Goal: Task Accomplishment & Management: Complete application form

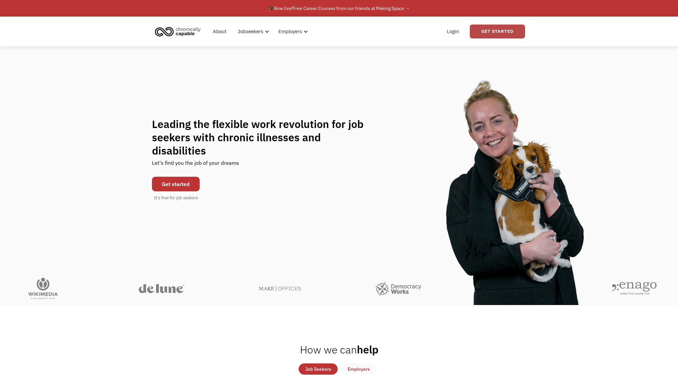
click at [506, 26] on link "Get Started" at bounding box center [497, 32] width 55 height 14
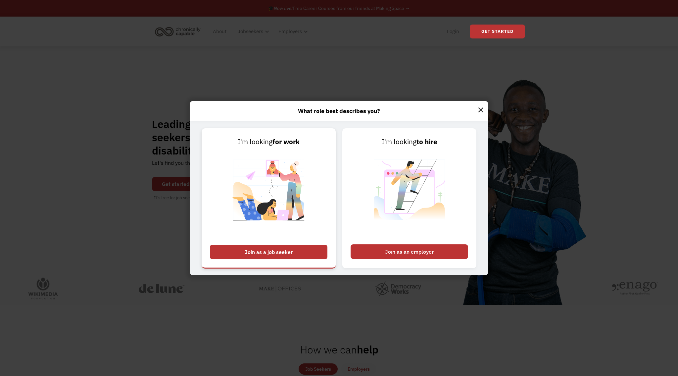
click at [276, 251] on div "Join as a job seeker" at bounding box center [269, 251] width 118 height 15
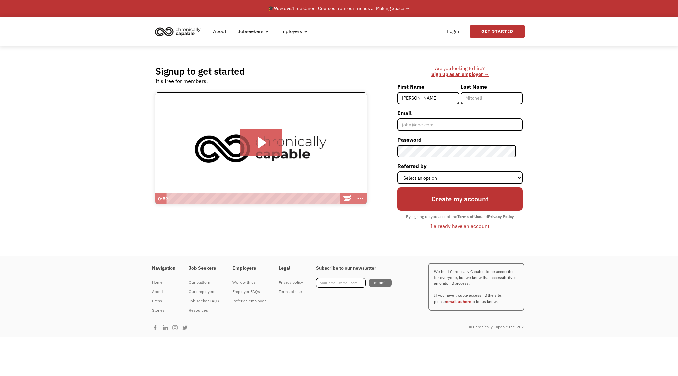
type input "[PERSON_NAME]"
click at [500, 92] on input "Last Name" at bounding box center [492, 98] width 62 height 13
type input "Costa"
click at [447, 121] on input "Email" at bounding box center [461, 124] width 126 height 13
type input "[EMAIL_ADDRESS][DOMAIN_NAME]"
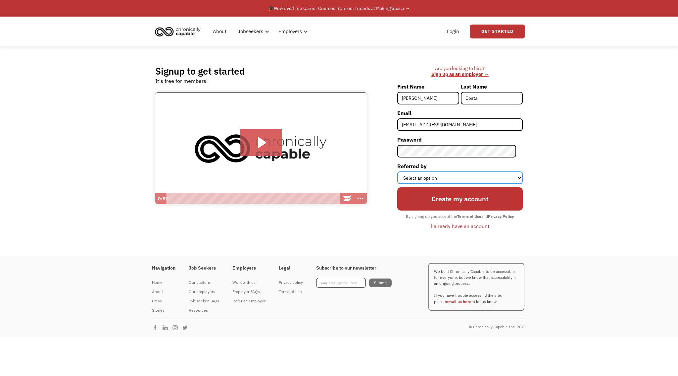
click at [469, 178] on select "Select an option Instagram Facebook Twitter Search Engine News Article Word of …" at bounding box center [461, 177] width 126 height 13
select select "Other"
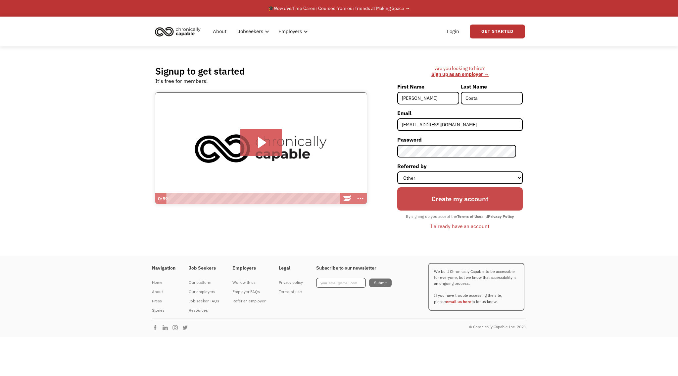
click at [462, 195] on input "Create my account" at bounding box center [461, 198] width 126 height 23
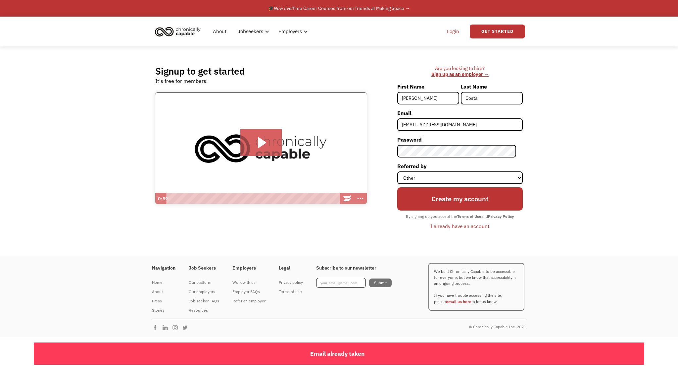
click at [451, 37] on link "Login" at bounding box center [453, 31] width 20 height 21
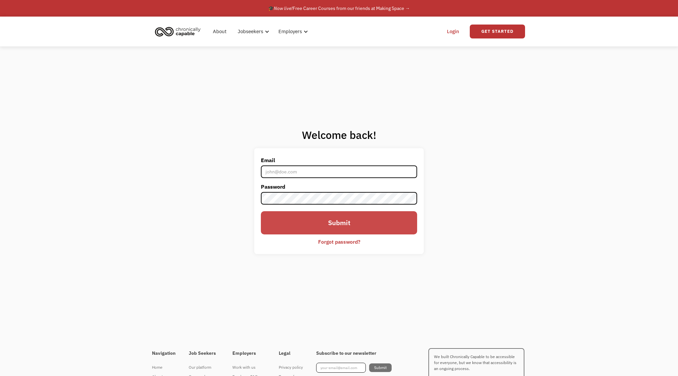
type input "[EMAIL_ADDRESS][DOMAIN_NAME]"
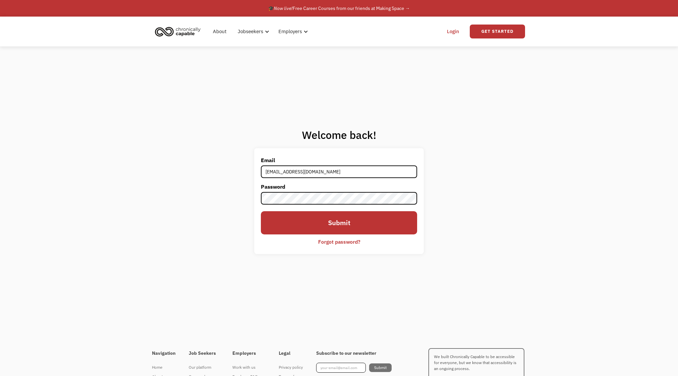
click at [325, 219] on input "Submit" at bounding box center [339, 222] width 156 height 23
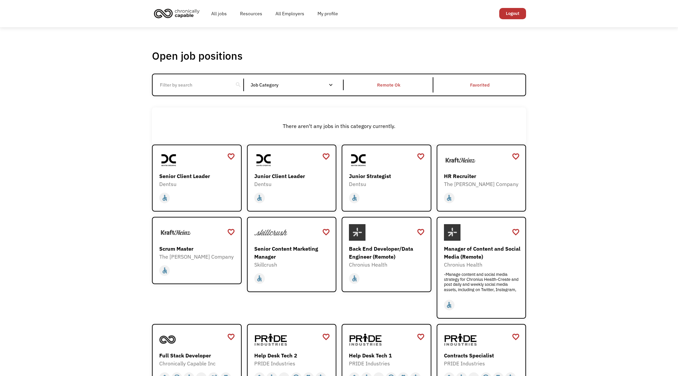
click at [319, 80] on div "Job Category All None Administrative Communications & Public Relations Customer…" at bounding box center [295, 85] width 89 height 11
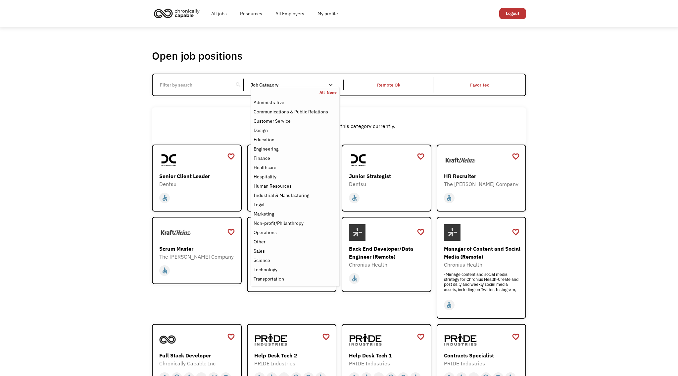
click at [332, 84] on div "Email Form" at bounding box center [331, 84] width 5 height 5
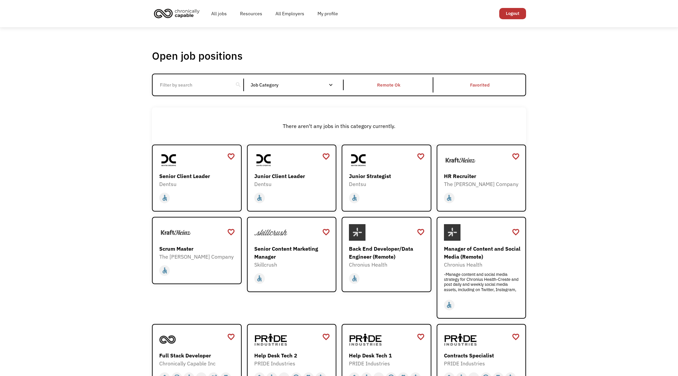
click at [332, 84] on div "Email Form" at bounding box center [331, 84] width 5 height 5
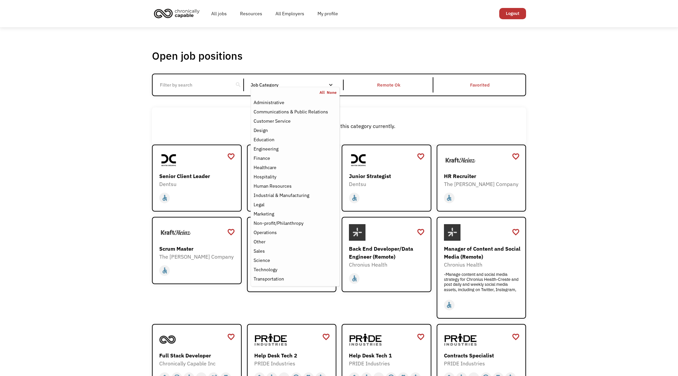
click at [332, 84] on div "Email Form" at bounding box center [331, 84] width 5 height 5
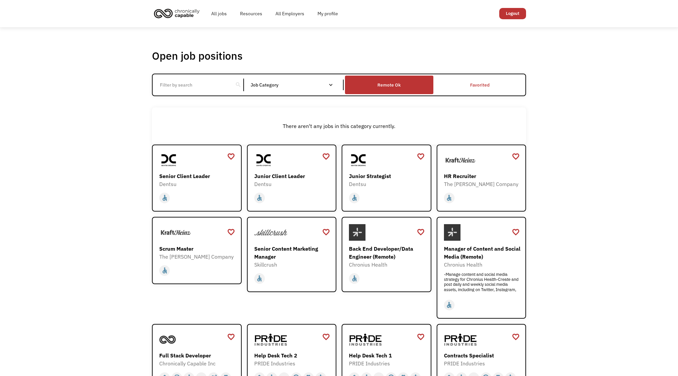
click at [394, 83] on div "Remote Ok" at bounding box center [389, 85] width 23 height 8
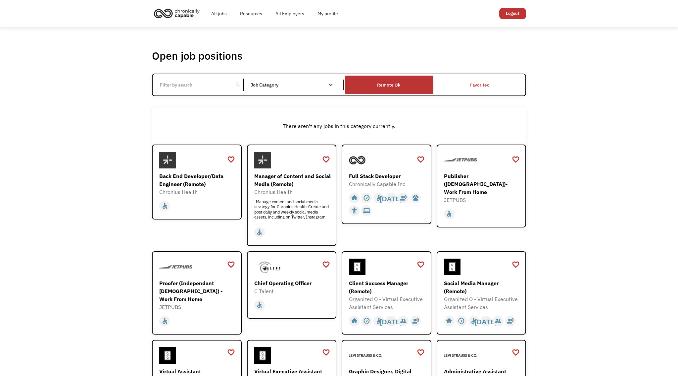
click at [213, 87] on input "Email Form" at bounding box center [193, 85] width 74 height 13
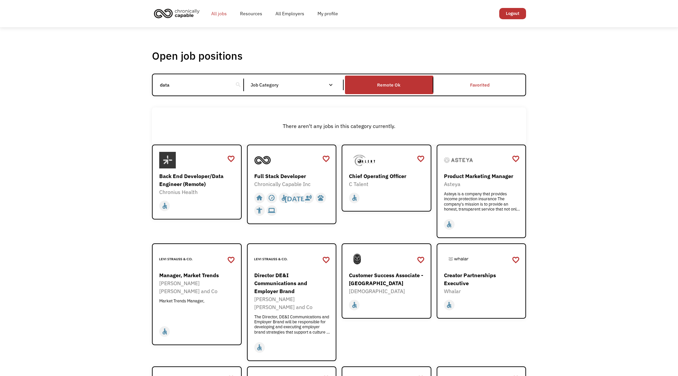
type input "data"
click at [218, 14] on link "All jobs" at bounding box center [219, 13] width 29 height 21
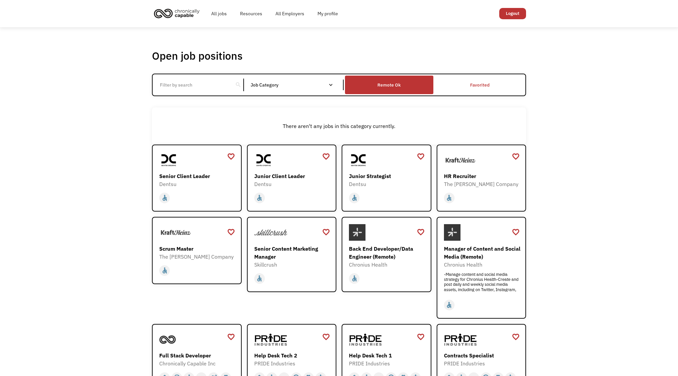
click at [372, 83] on div "Remote Ok" at bounding box center [389, 84] width 88 height 15
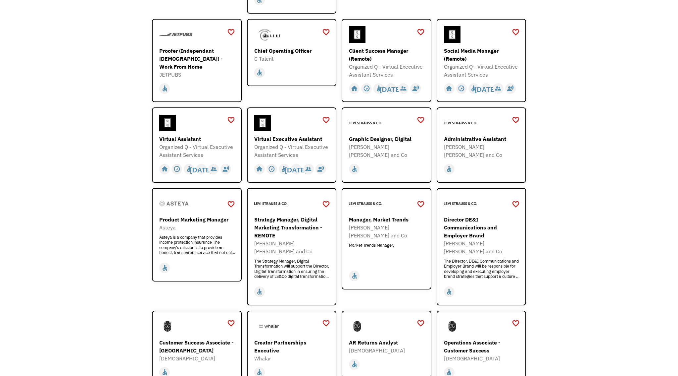
scroll to position [234, 0]
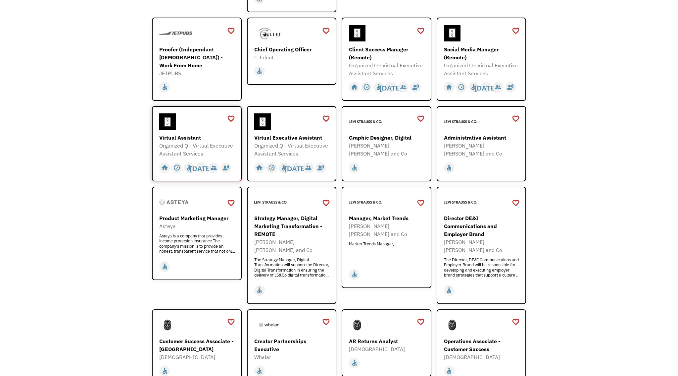
click at [200, 143] on div "Organized Q - Virtual Executive Assistant Services" at bounding box center [197, 149] width 77 height 16
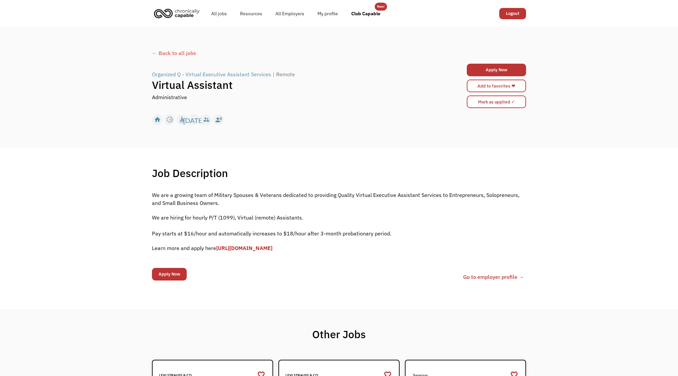
click at [190, 52] on div "← Back to all jobs" at bounding box center [339, 53] width 374 height 8
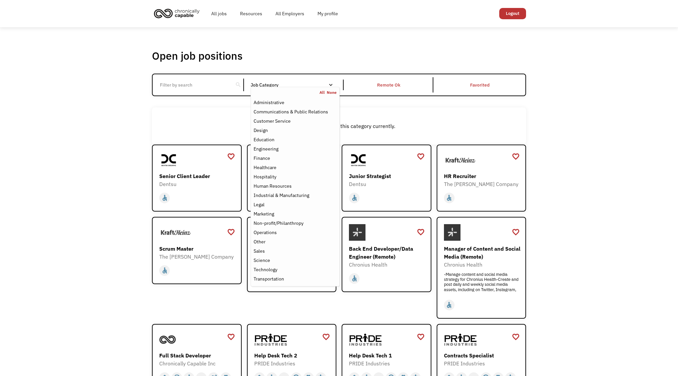
click at [323, 92] on link "All" at bounding box center [323, 92] width 7 height 5
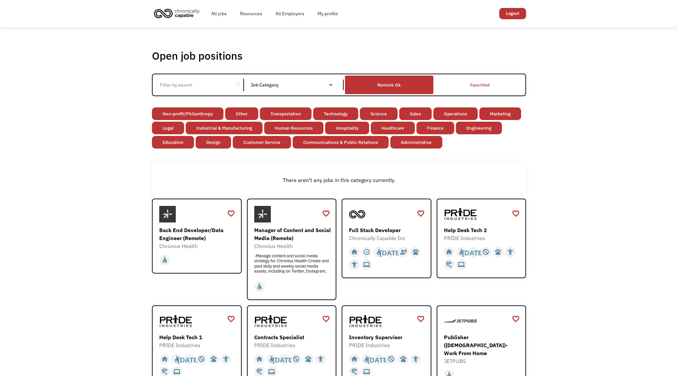
click at [394, 85] on div "Remote Ok" at bounding box center [389, 85] width 23 height 8
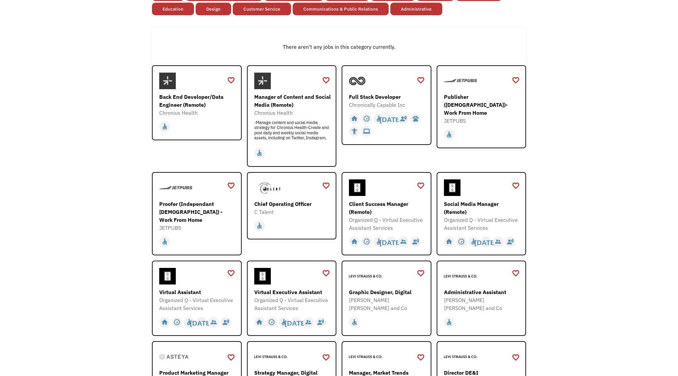
scroll to position [135, 0]
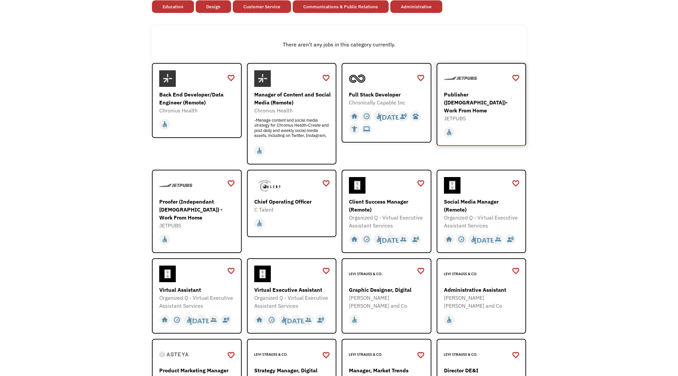
click at [495, 101] on div "Publisher (Independent Contractor)- Work From Home" at bounding box center [482, 102] width 77 height 24
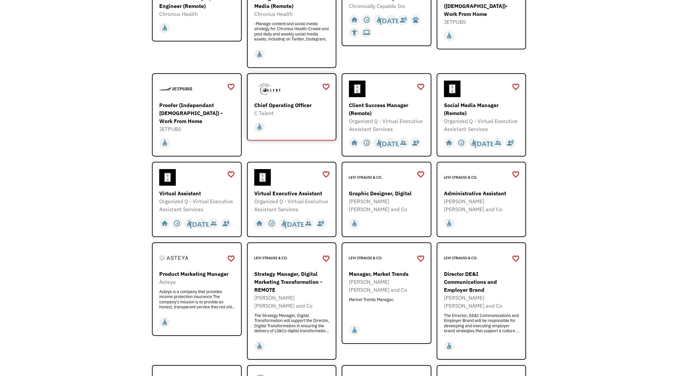
scroll to position [235, 0]
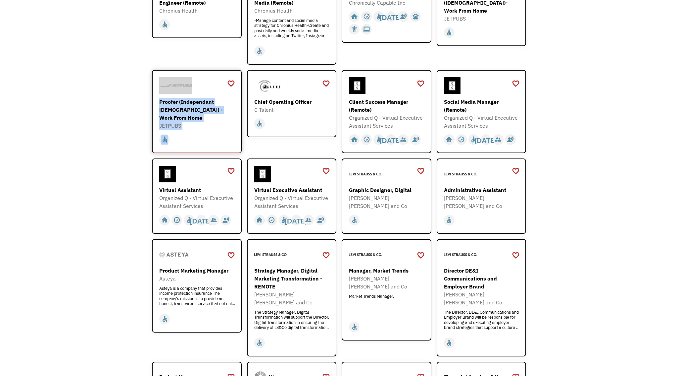
click at [210, 122] on div "JETPUBS" at bounding box center [197, 126] width 77 height 8
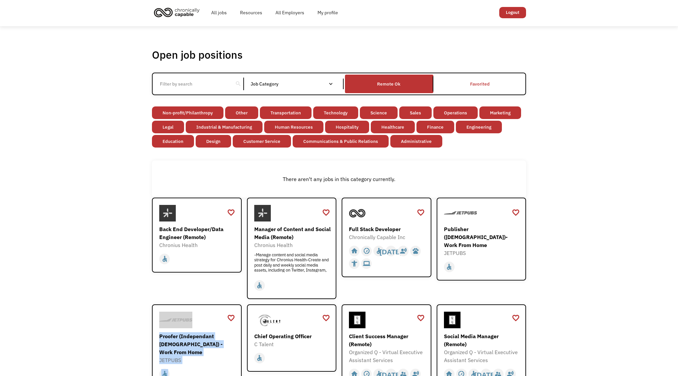
scroll to position [0, 0]
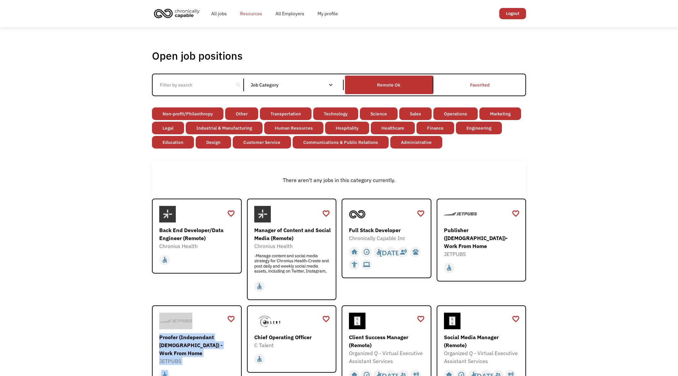
click at [249, 13] on link "Resources" at bounding box center [251, 13] width 35 height 21
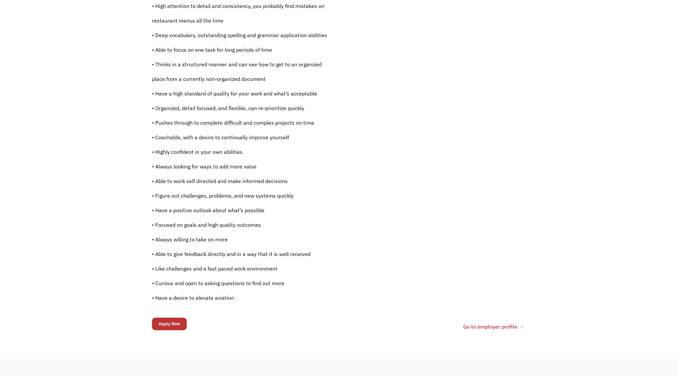
scroll to position [382, 0]
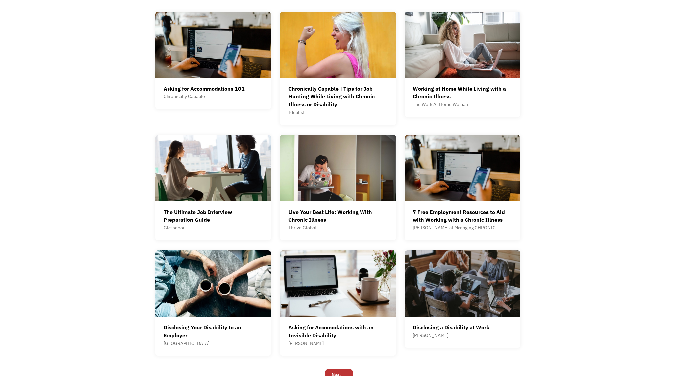
scroll to position [224, 0]
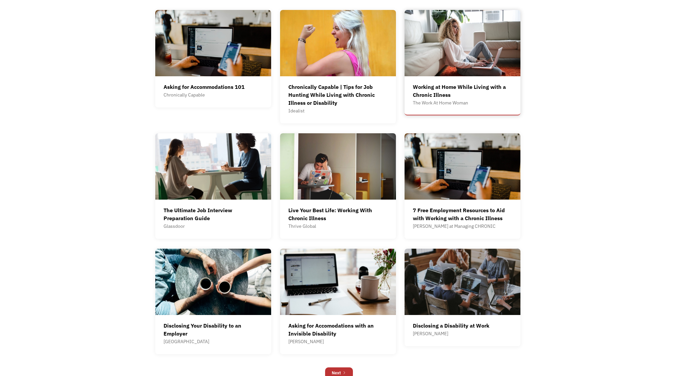
click at [463, 51] on img at bounding box center [463, 43] width 116 height 66
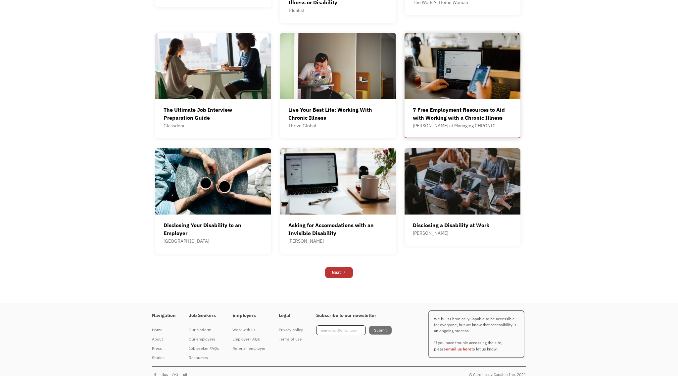
scroll to position [333, 0]
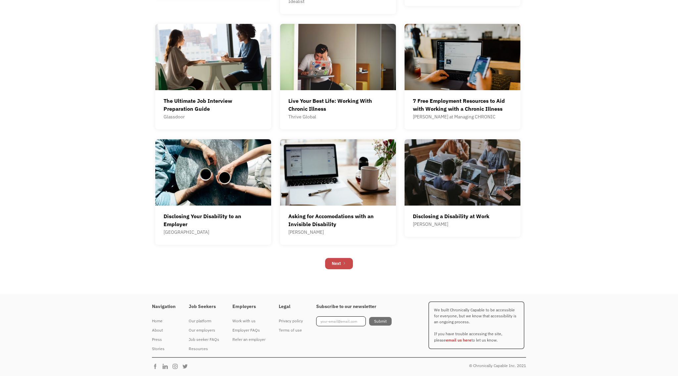
click at [342, 262] on link "Next" at bounding box center [339, 263] width 28 height 11
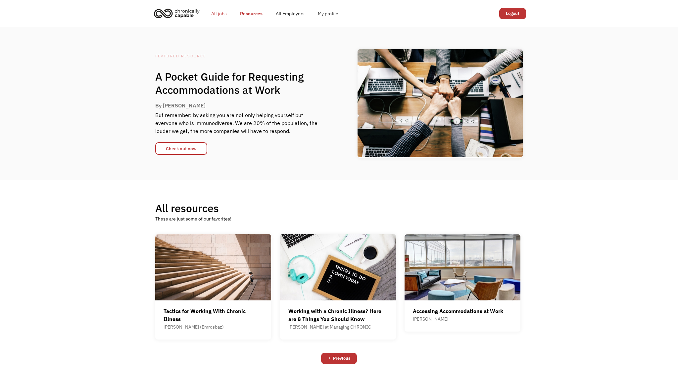
click at [219, 12] on link "All jobs" at bounding box center [219, 13] width 29 height 21
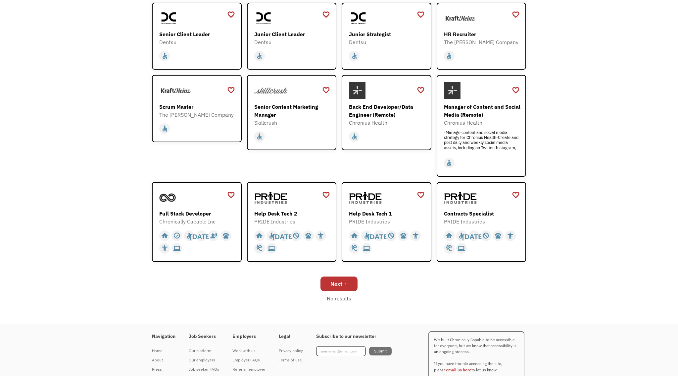
scroll to position [157, 0]
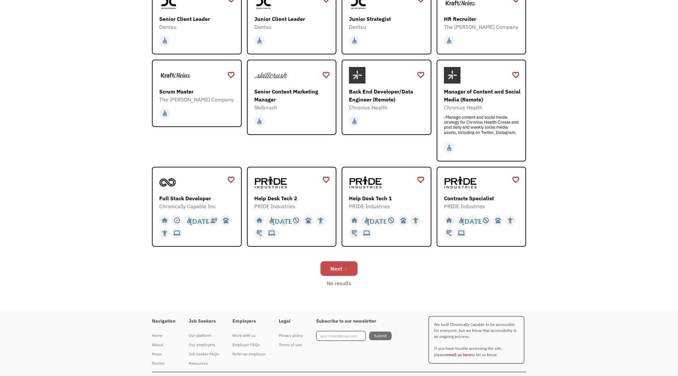
click at [340, 267] on div "Next" at bounding box center [337, 268] width 12 height 8
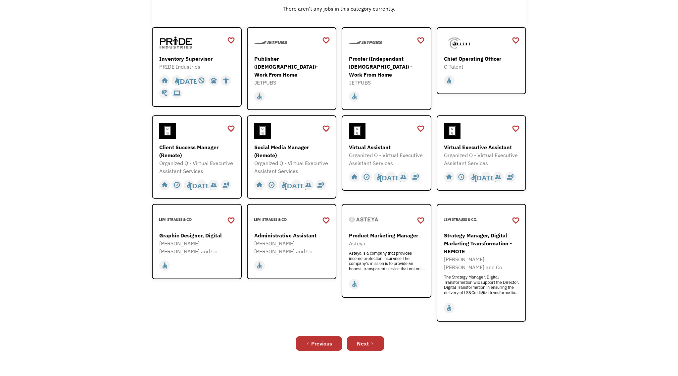
scroll to position [118, 0]
click at [372, 341] on icon "Next Page" at bounding box center [372, 343] width 4 height 4
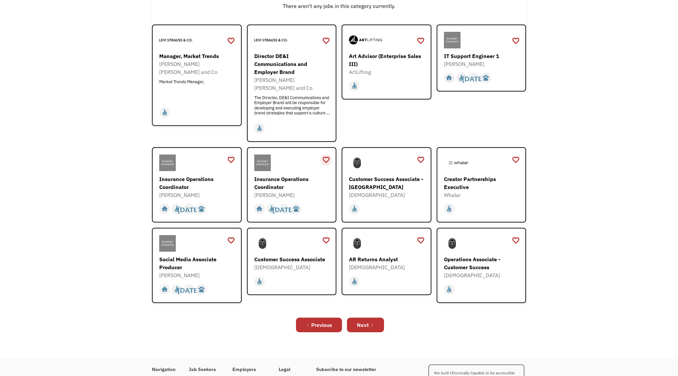
scroll to position [122, 0]
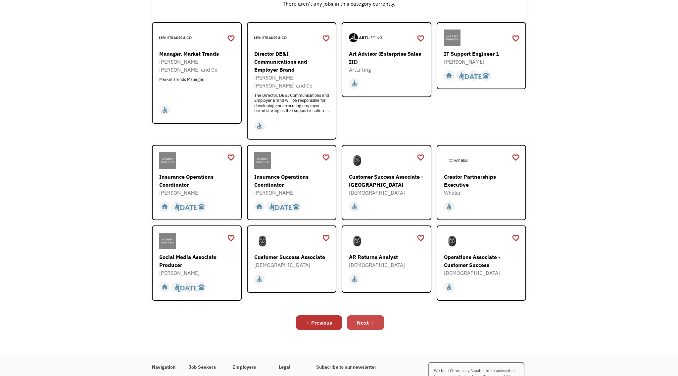
click at [361, 318] on div "Next" at bounding box center [363, 322] width 12 height 8
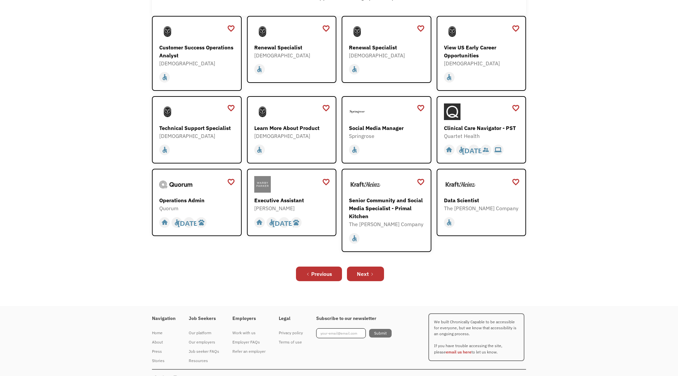
scroll to position [130, 0]
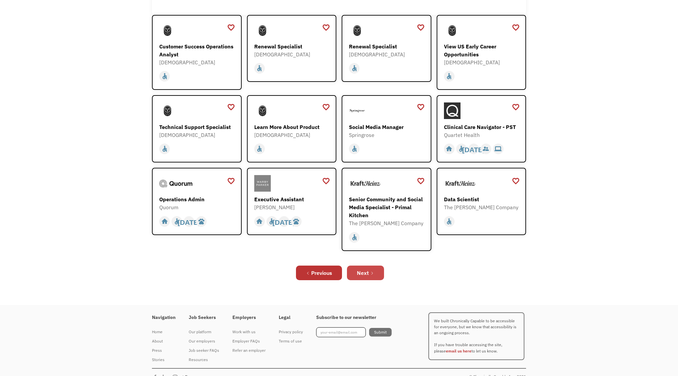
click at [368, 273] on div "Next" at bounding box center [363, 273] width 12 height 8
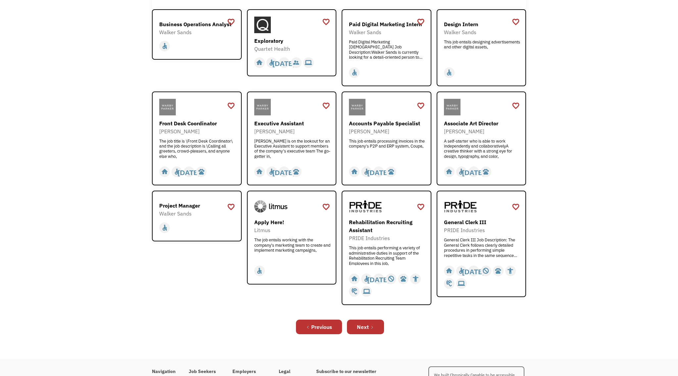
scroll to position [136, 0]
click at [372, 322] on link "Next" at bounding box center [365, 326] width 37 height 15
